Goal: Information Seeking & Learning: Learn about a topic

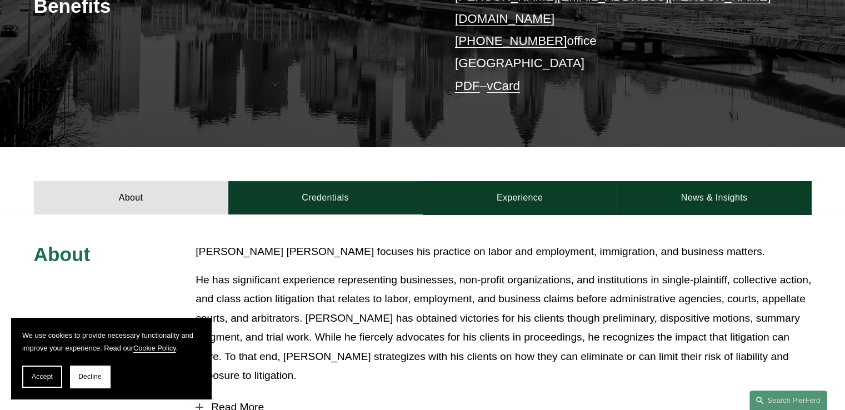
scroll to position [185, 0]
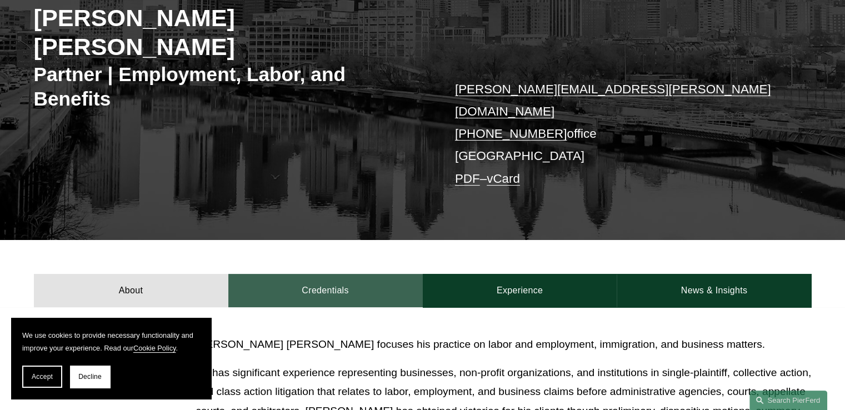
click at [311, 274] on link "Credentials" at bounding box center [325, 290] width 194 height 33
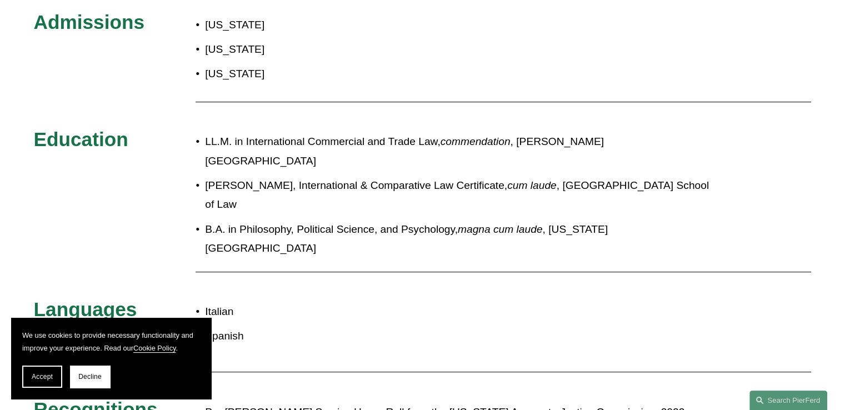
scroll to position [370, 0]
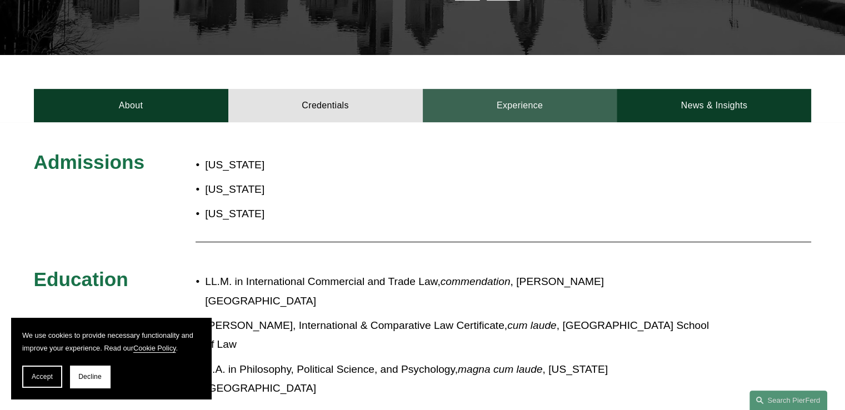
click at [523, 89] on link "Experience" at bounding box center [520, 105] width 194 height 33
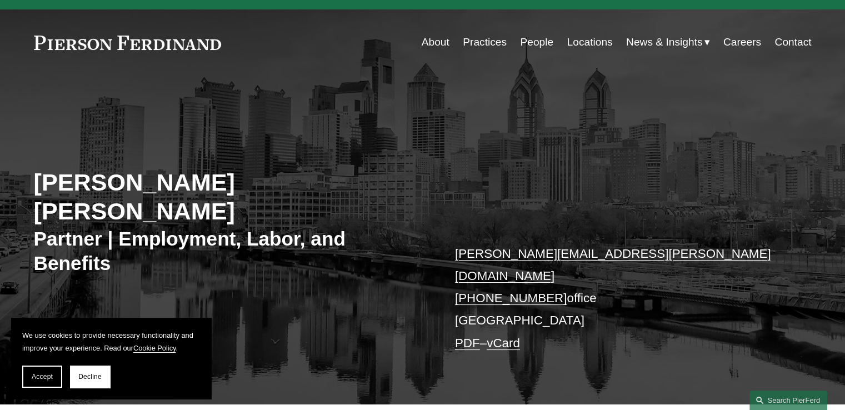
scroll to position [0, 0]
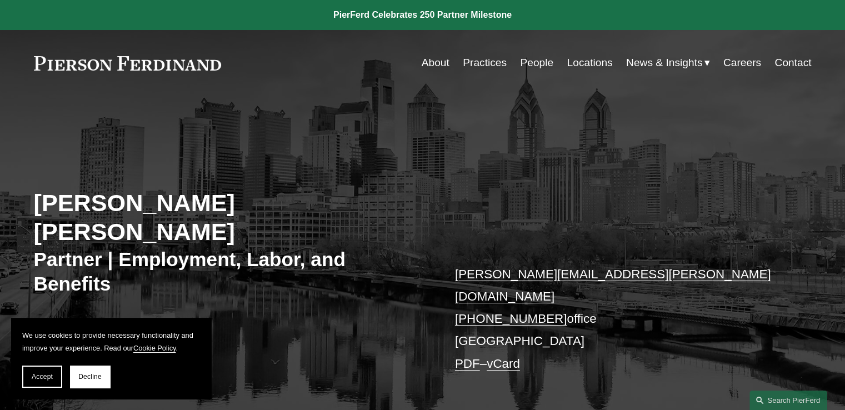
click at [433, 67] on link "About" at bounding box center [436, 62] width 28 height 21
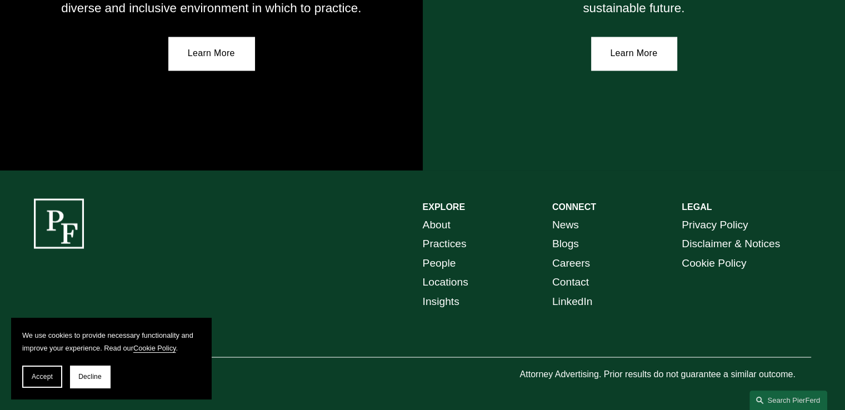
scroll to position [2031, 0]
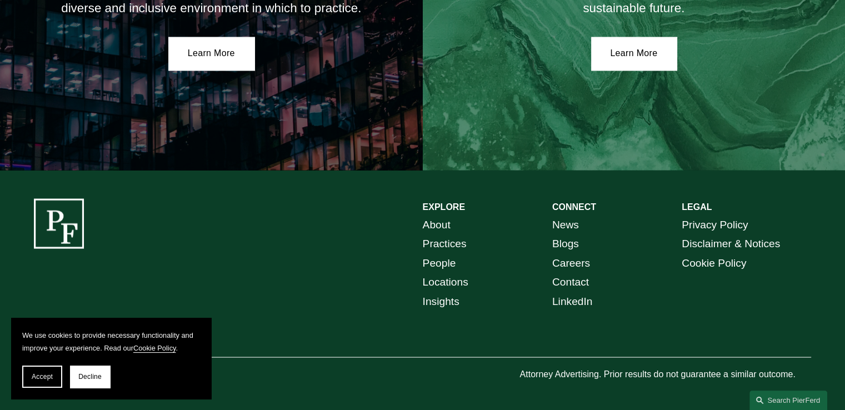
click at [443, 283] on link "Locations" at bounding box center [446, 281] width 46 height 19
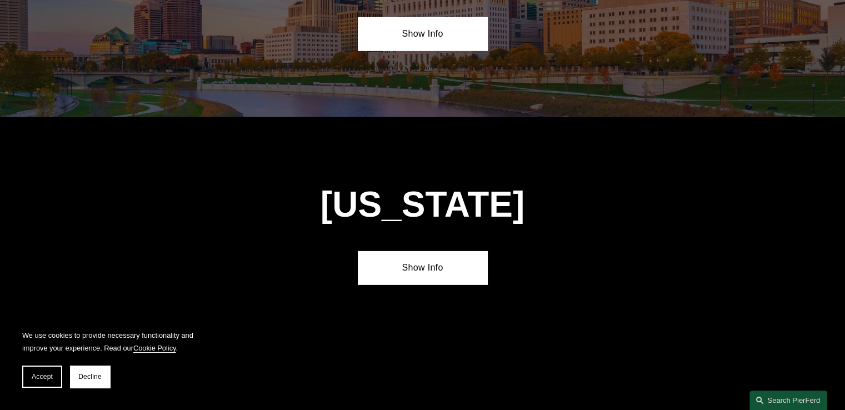
scroll to position [3517, 0]
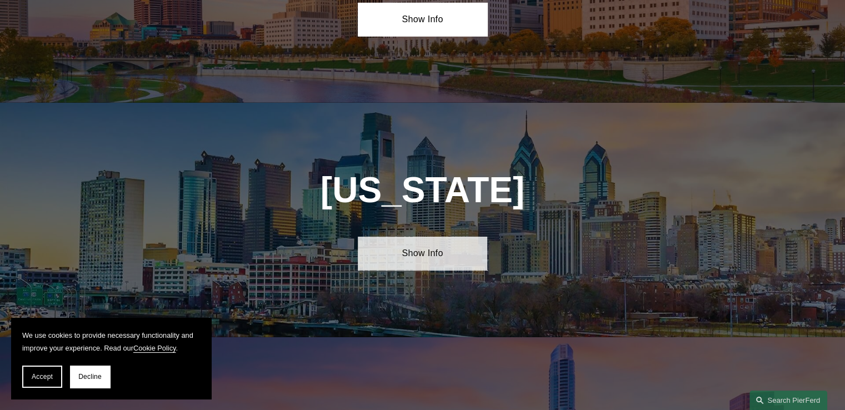
click at [424, 237] on link "Show Info" at bounding box center [422, 253] width 129 height 33
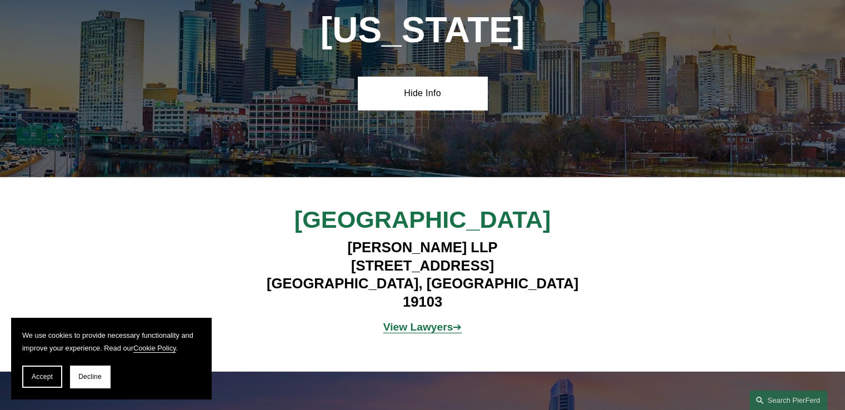
scroll to position [3702, 0]
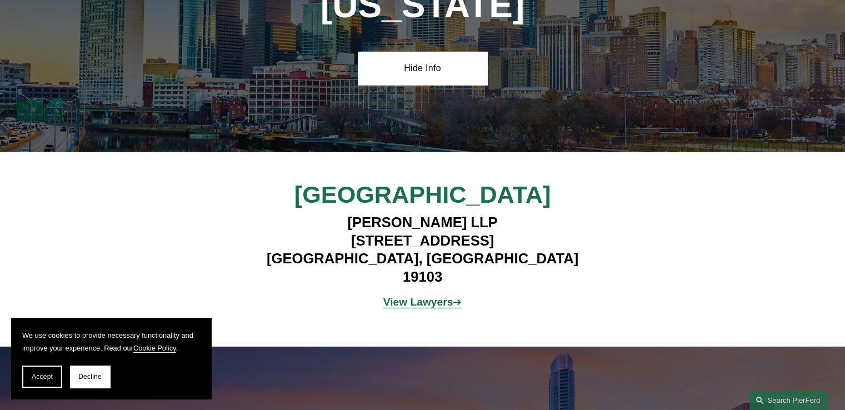
click at [413, 296] on strong "View Lawyers" at bounding box center [418, 302] width 70 height 12
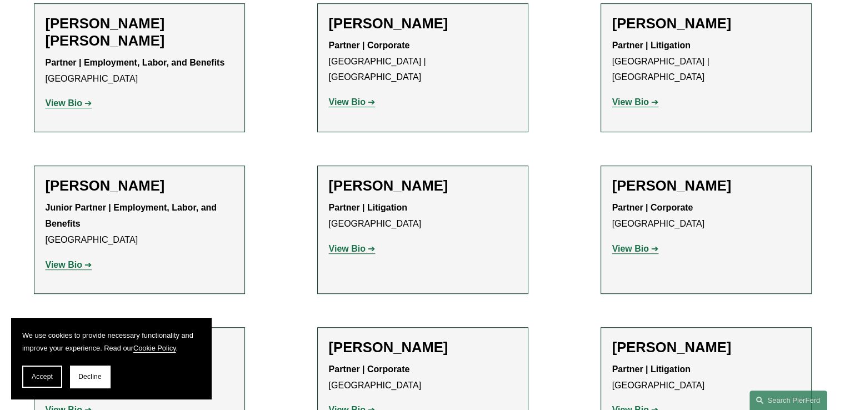
scroll to position [463, 0]
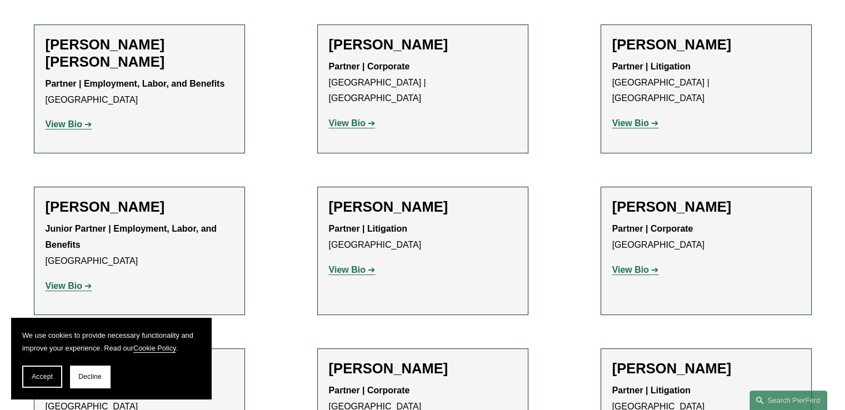
click at [58, 126] on strong "View Bio" at bounding box center [64, 123] width 37 height 9
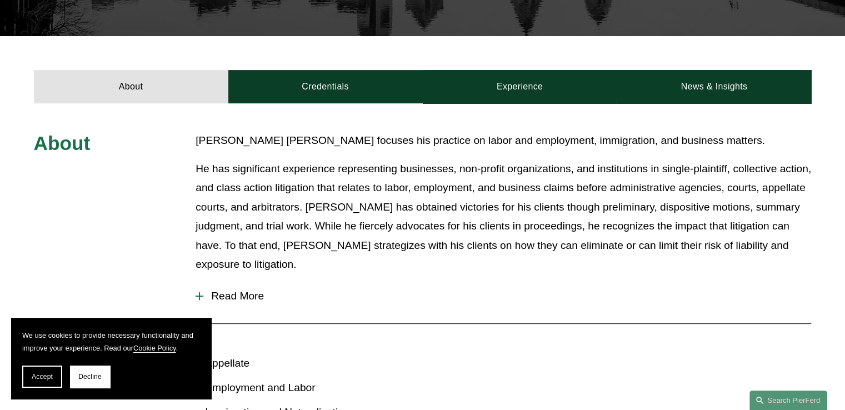
scroll to position [366, 0]
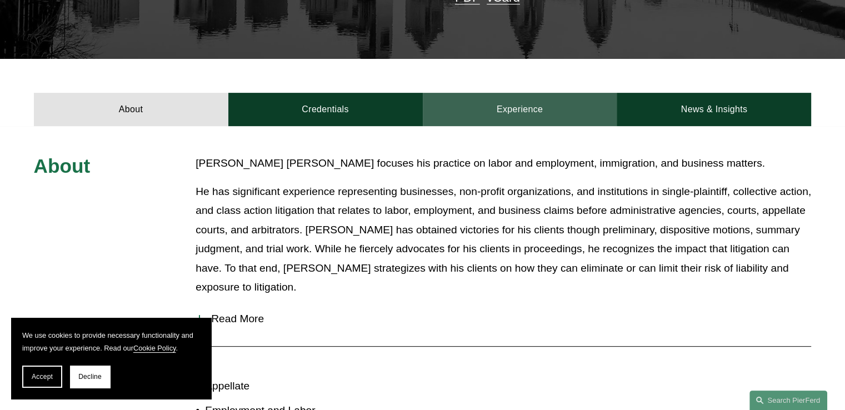
click at [533, 93] on link "Experience" at bounding box center [520, 109] width 194 height 33
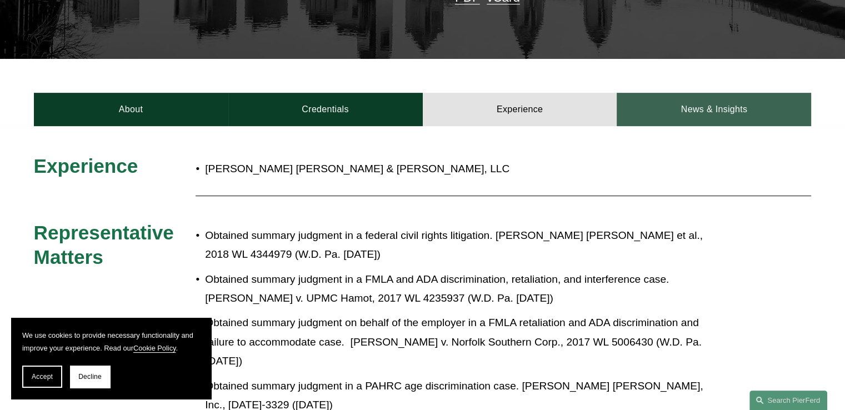
click at [682, 93] on link "News & Insights" at bounding box center [713, 109] width 194 height 33
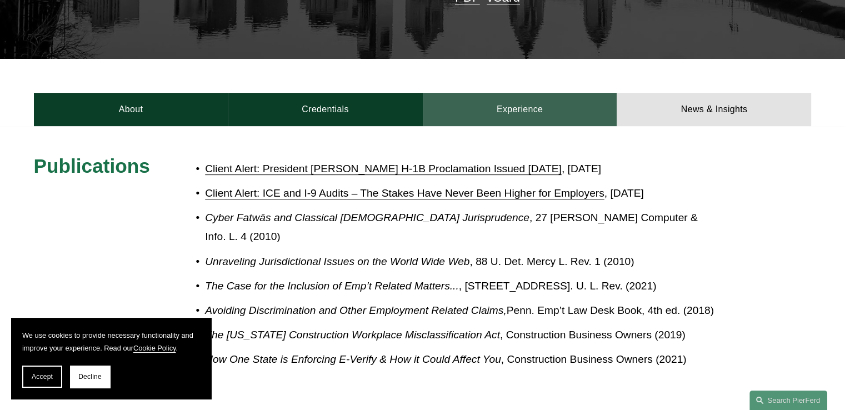
click at [515, 93] on link "Experience" at bounding box center [520, 109] width 194 height 33
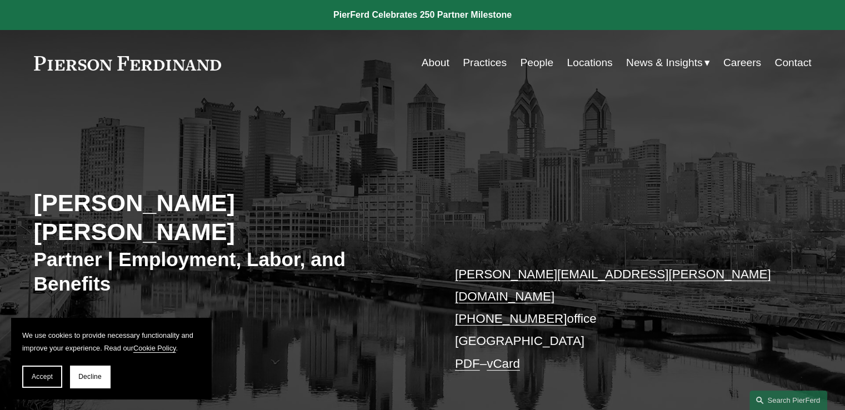
scroll to position [278, 0]
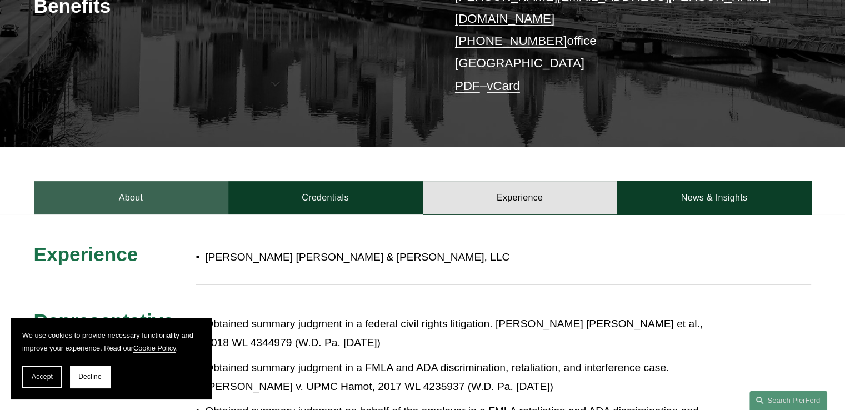
click at [122, 181] on link "About" at bounding box center [131, 197] width 194 height 33
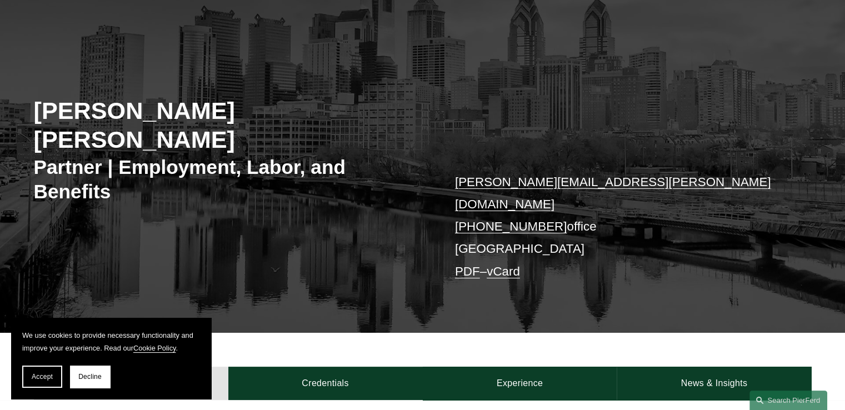
scroll to position [0, 0]
